Goal: Navigation & Orientation: Find specific page/section

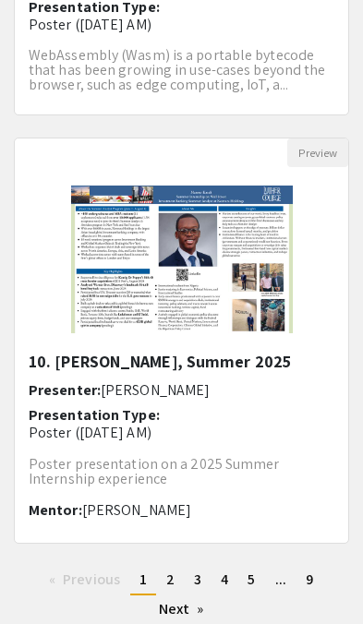
scroll to position [3071, 0]
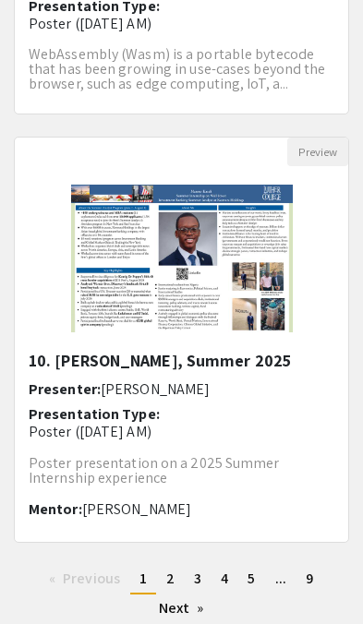
click at [170, 569] on span "2" at bounding box center [170, 578] width 8 height 19
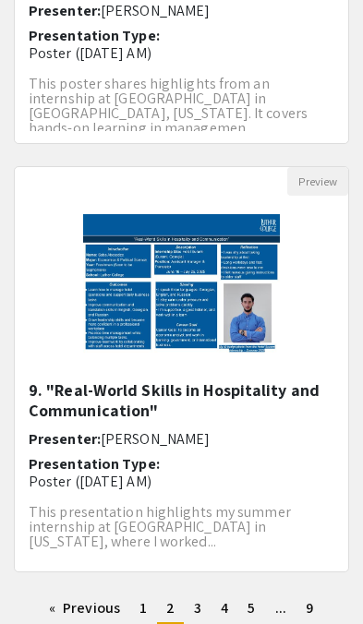
scroll to position [3042, 0]
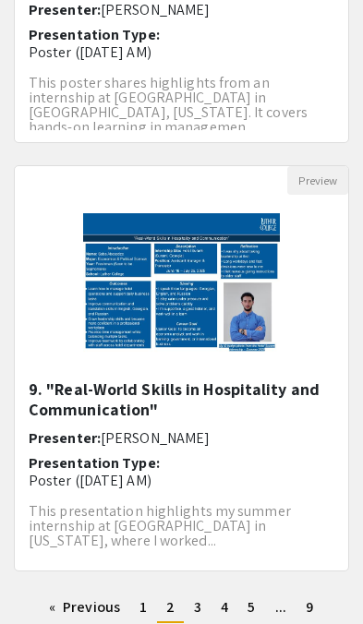
click at [192, 594] on link "page 3" at bounding box center [198, 608] width 26 height 28
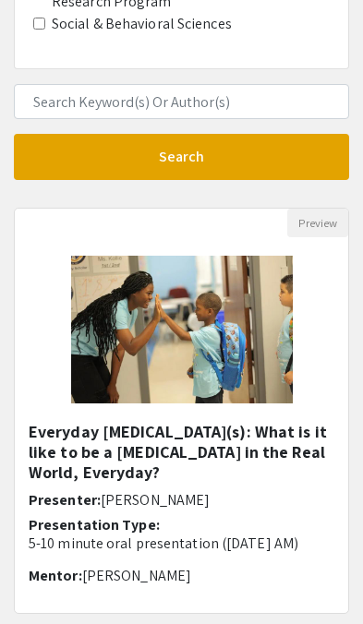
scroll to position [859, 0]
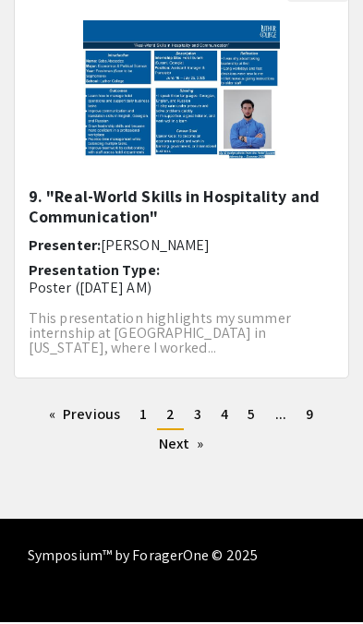
scroll to position [3232, 0]
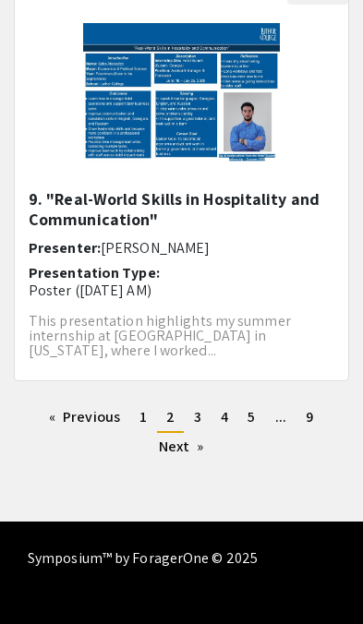
click at [171, 407] on span "2" at bounding box center [170, 416] width 8 height 19
click at [176, 403] on li "You're on page 2" at bounding box center [170, 418] width 27 height 30
click at [203, 403] on link "page 3" at bounding box center [198, 417] width 26 height 28
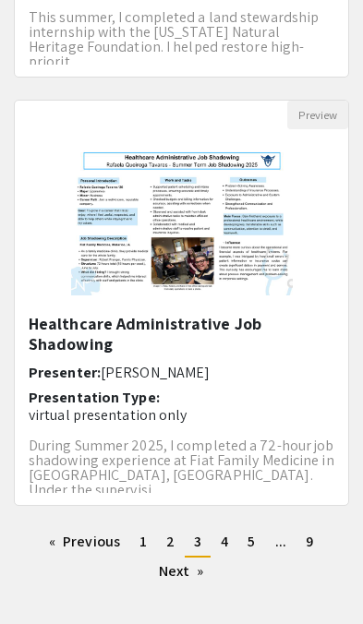
scroll to position [3118, 0]
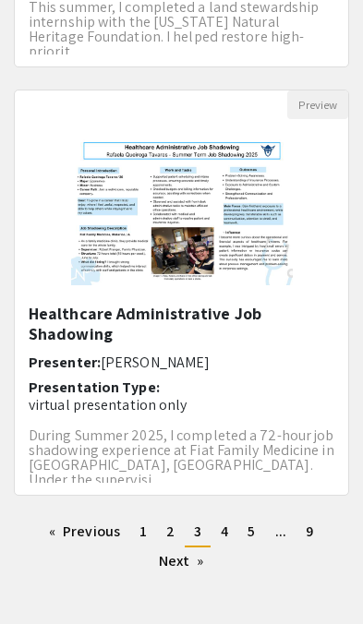
click at [224, 522] on span "4" at bounding box center [224, 531] width 7 height 19
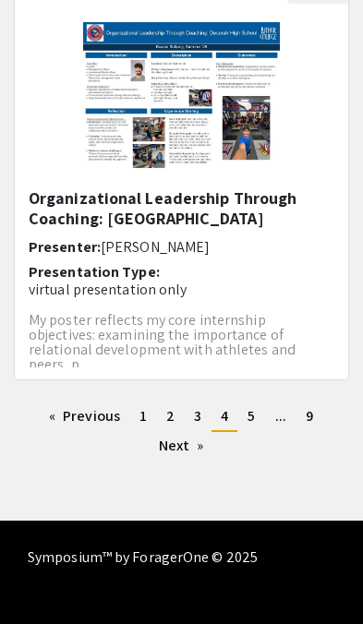
scroll to position [3232, 0]
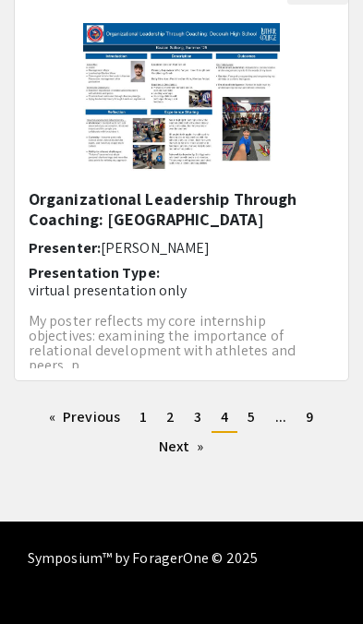
click at [176, 403] on link "page 2" at bounding box center [170, 417] width 27 height 28
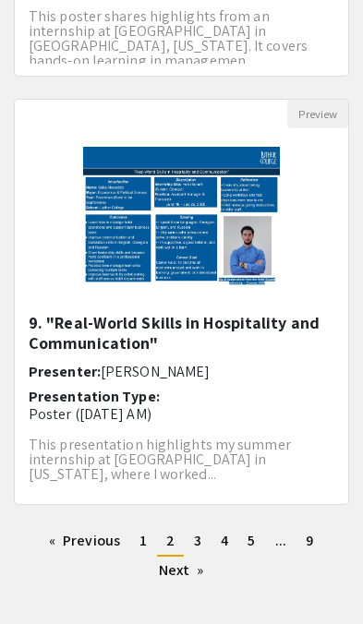
scroll to position [3109, 0]
click at [222, 531] on span "4" at bounding box center [224, 540] width 7 height 19
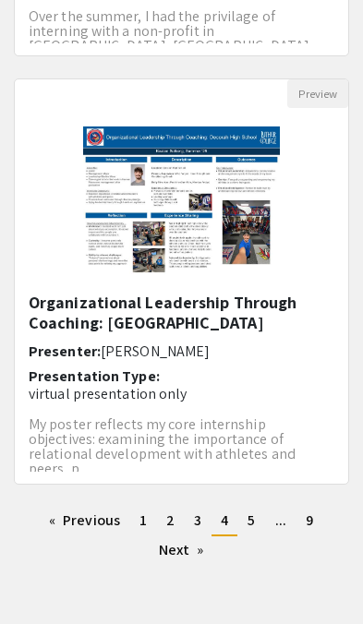
scroll to position [3128, 0]
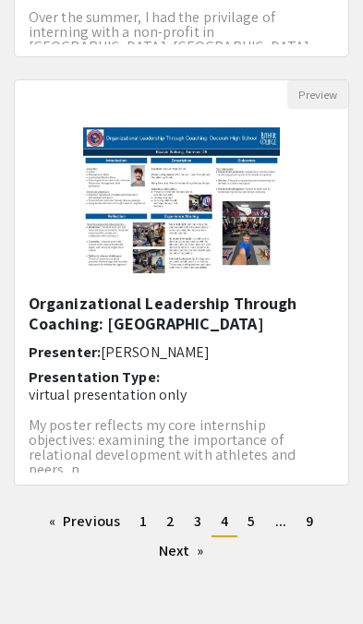
click at [256, 508] on link "page 5" at bounding box center [251, 522] width 26 height 28
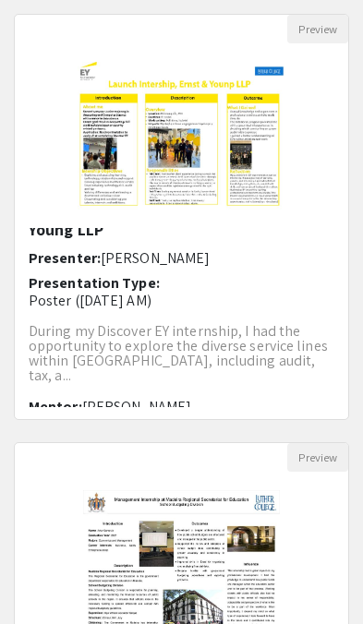
scroll to position [1136, 0]
